Goal: Transaction & Acquisition: Subscribe to service/newsletter

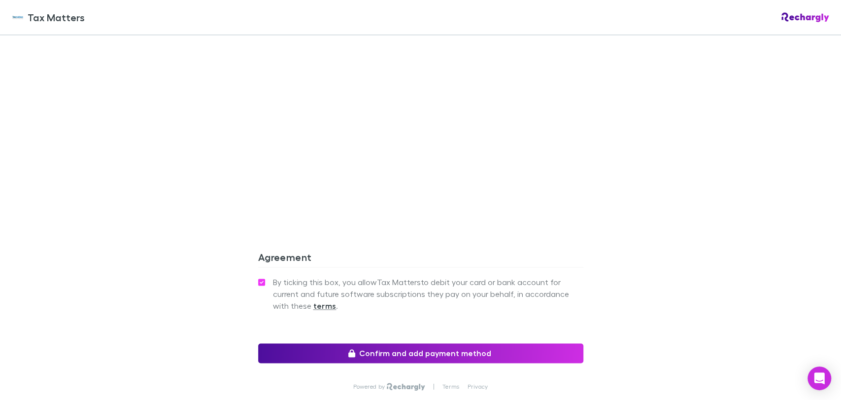
scroll to position [857, 0]
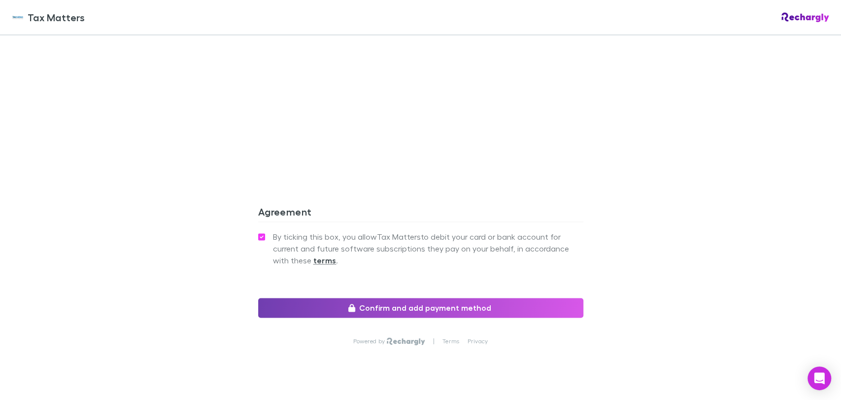
click at [462, 298] on button "Confirm and add payment method" at bounding box center [420, 308] width 325 height 20
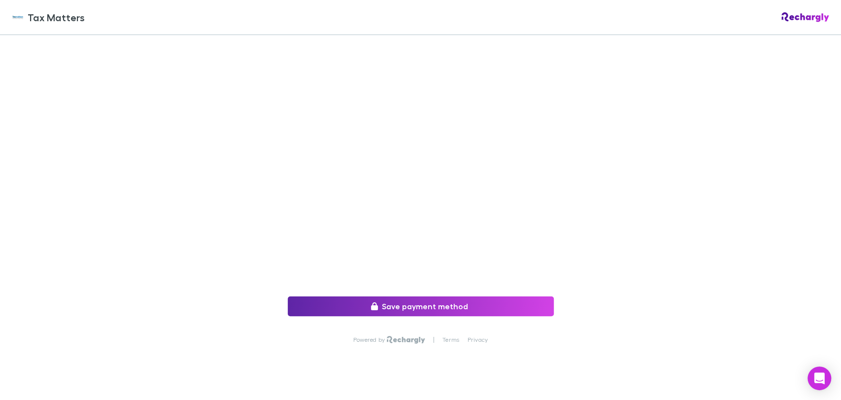
scroll to position [51, 0]
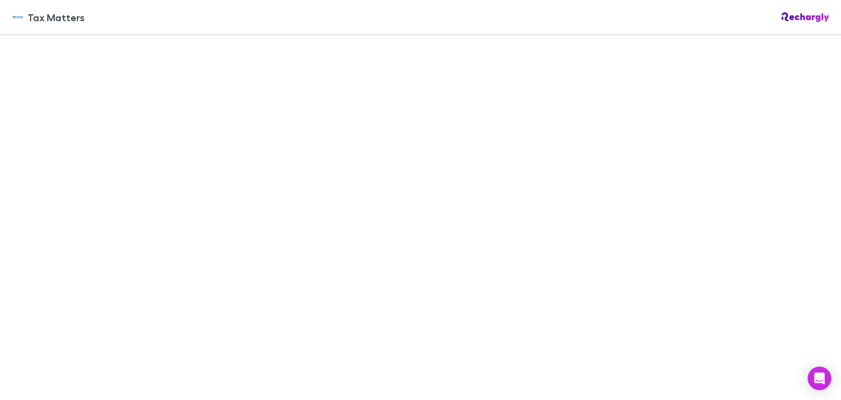
click at [599, 169] on div "Back to agreement Save payment method Powered by | Terms Privacy" at bounding box center [420, 217] width 841 height 365
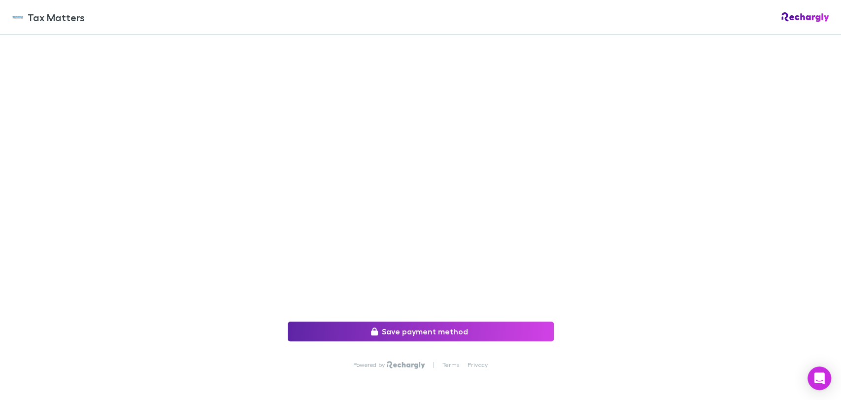
scroll to position [161, 0]
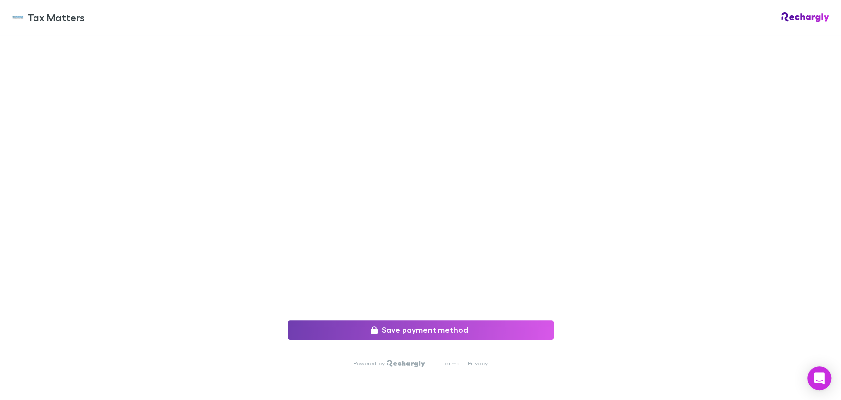
click at [418, 328] on button "Save payment method" at bounding box center [421, 330] width 266 height 20
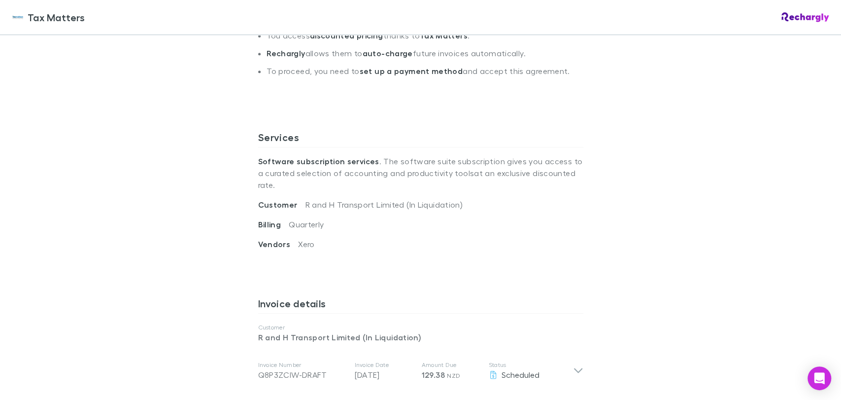
scroll to position [273, 0]
